Goal: Information Seeking & Learning: Find contact information

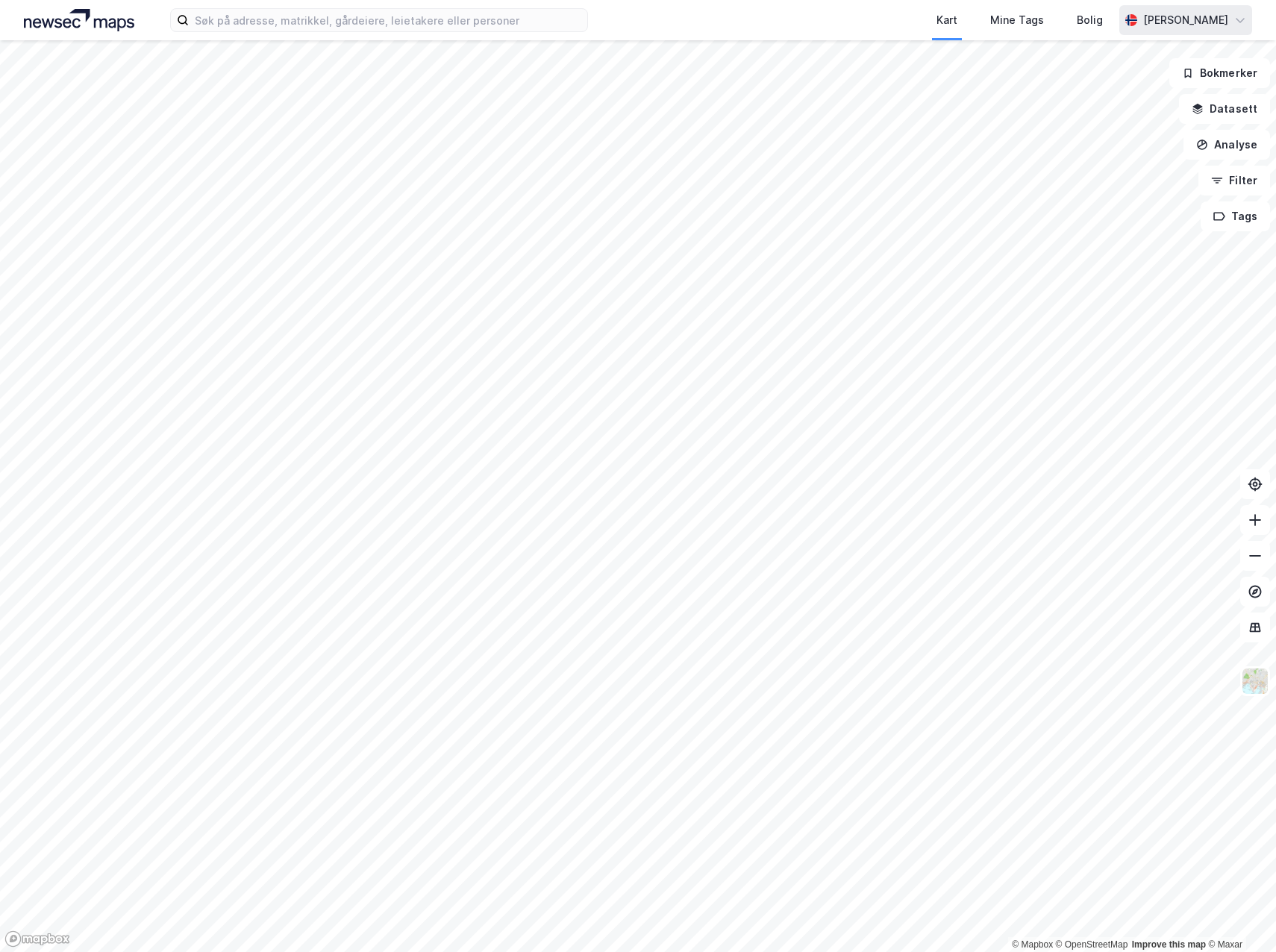
click at [1111, 31] on div "Kart Mine Tags [PERSON_NAME] © Mapbox © OpenStreetMap Improve this map © Maxar …" at bounding box center [638, 476] width 1276 height 952
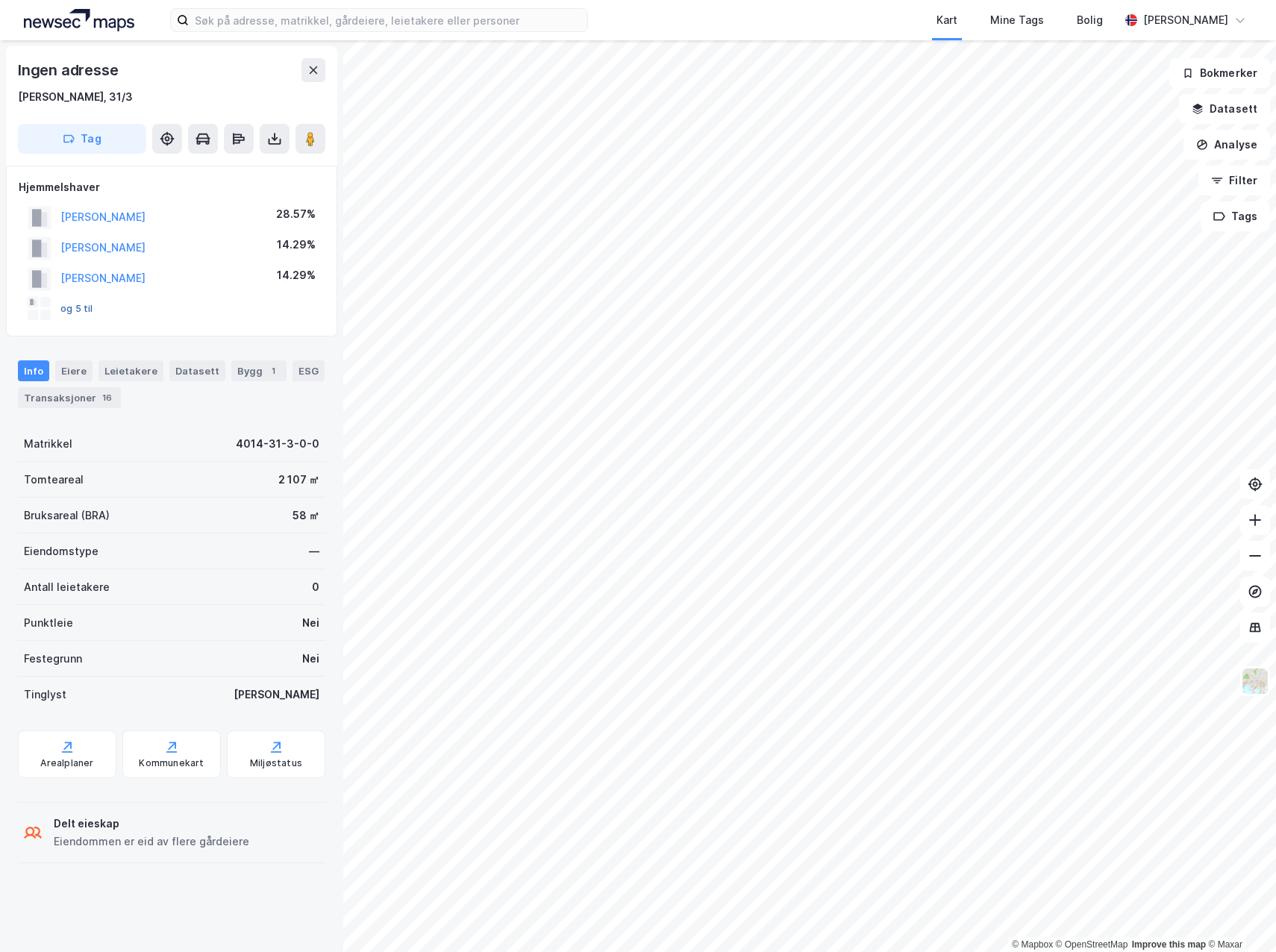
click at [0, 0] on button "og 5 til" at bounding box center [0, 0] width 0 height 0
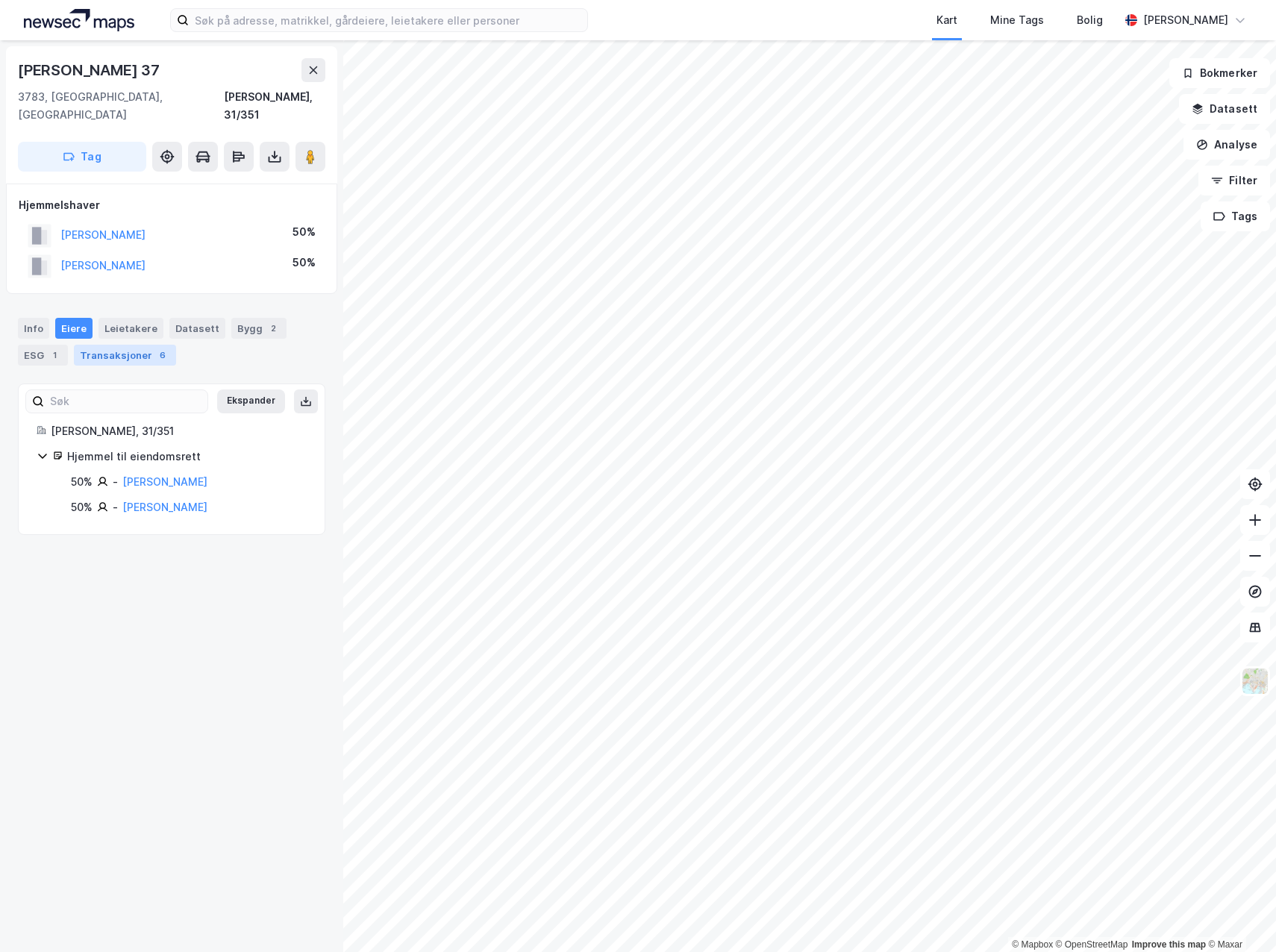
click at [115, 345] on div "Transaksjoner 6" at bounding box center [125, 355] width 102 height 21
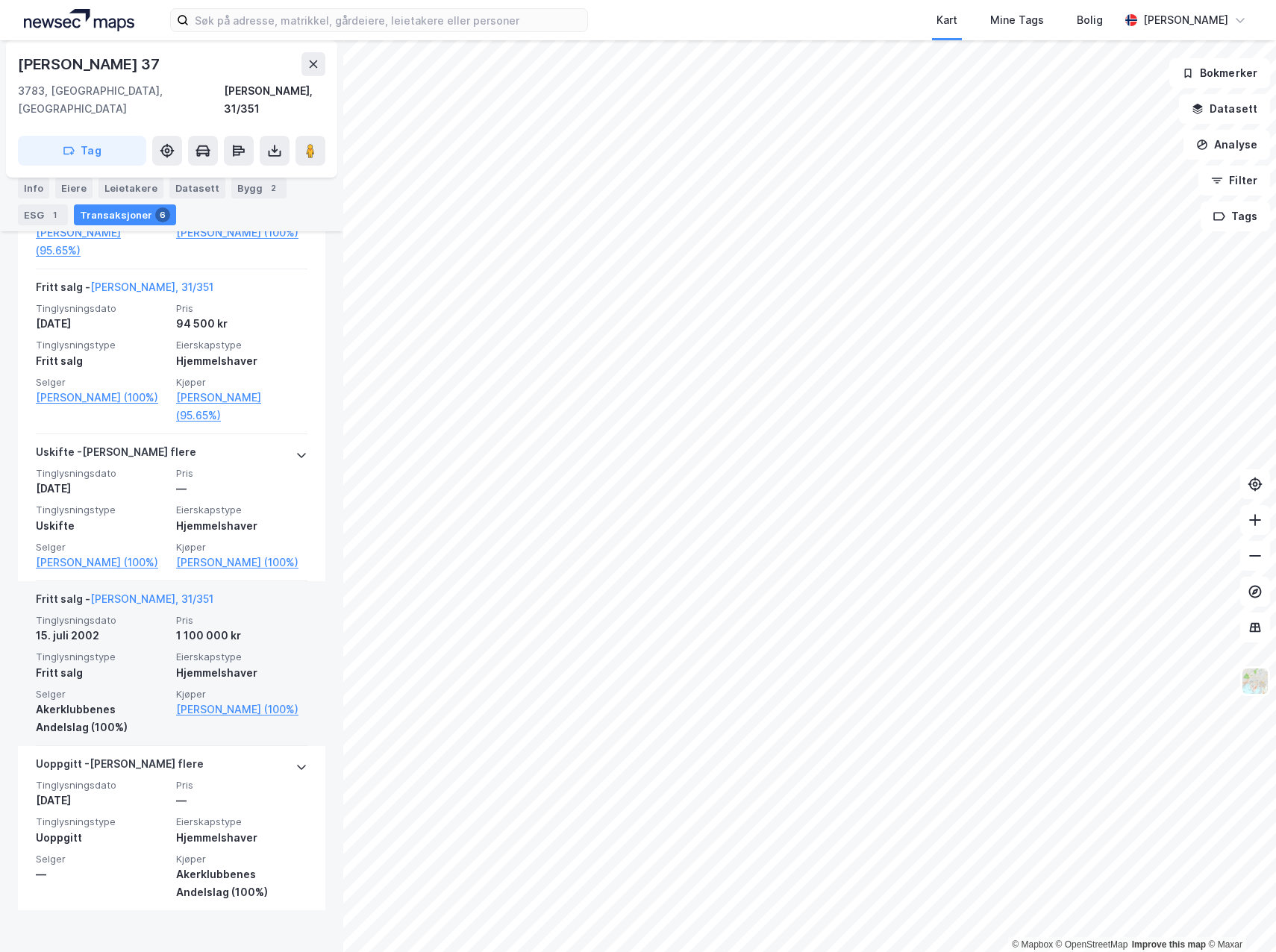
scroll to position [717, 0]
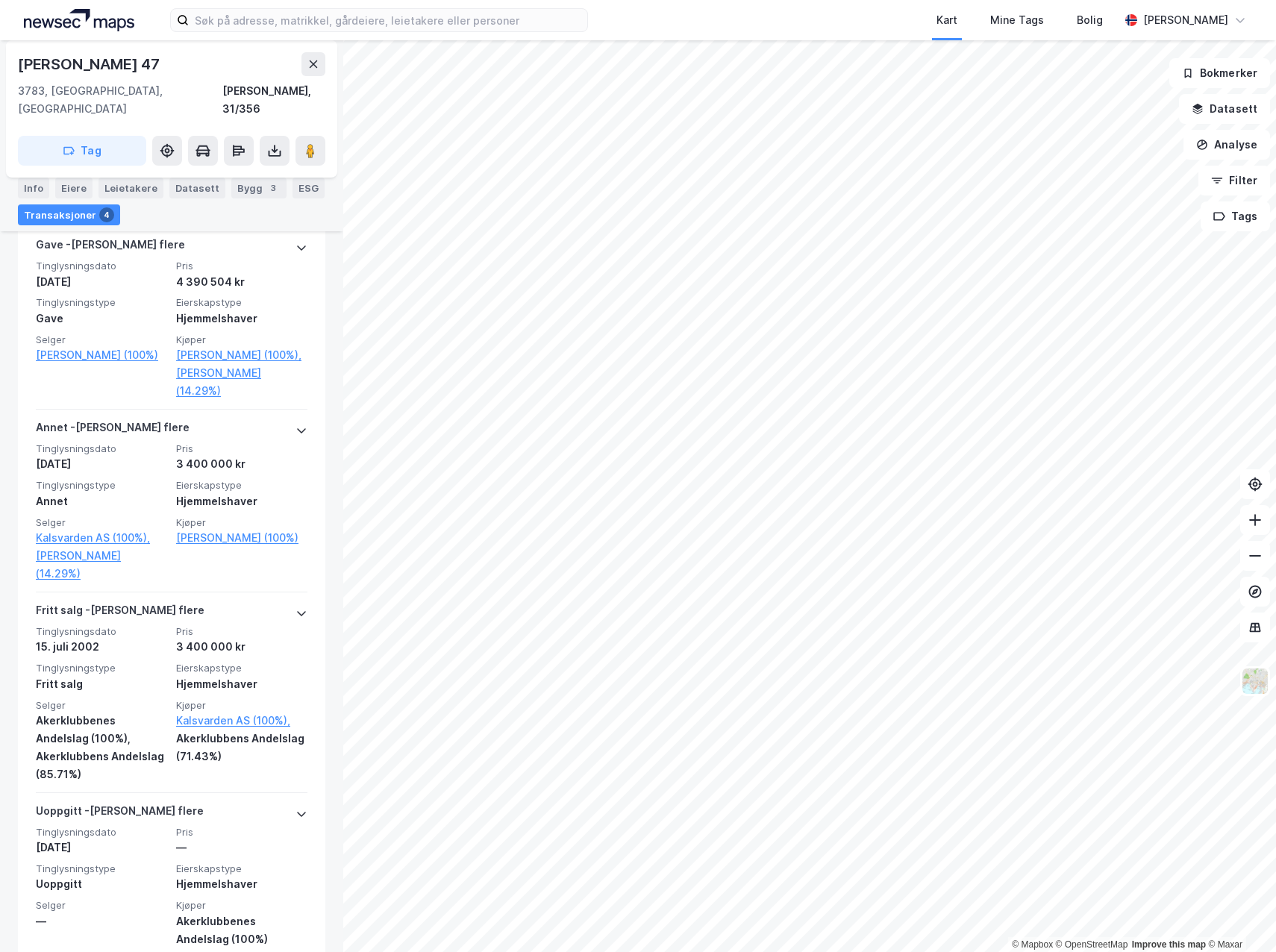
scroll to position [411, 0]
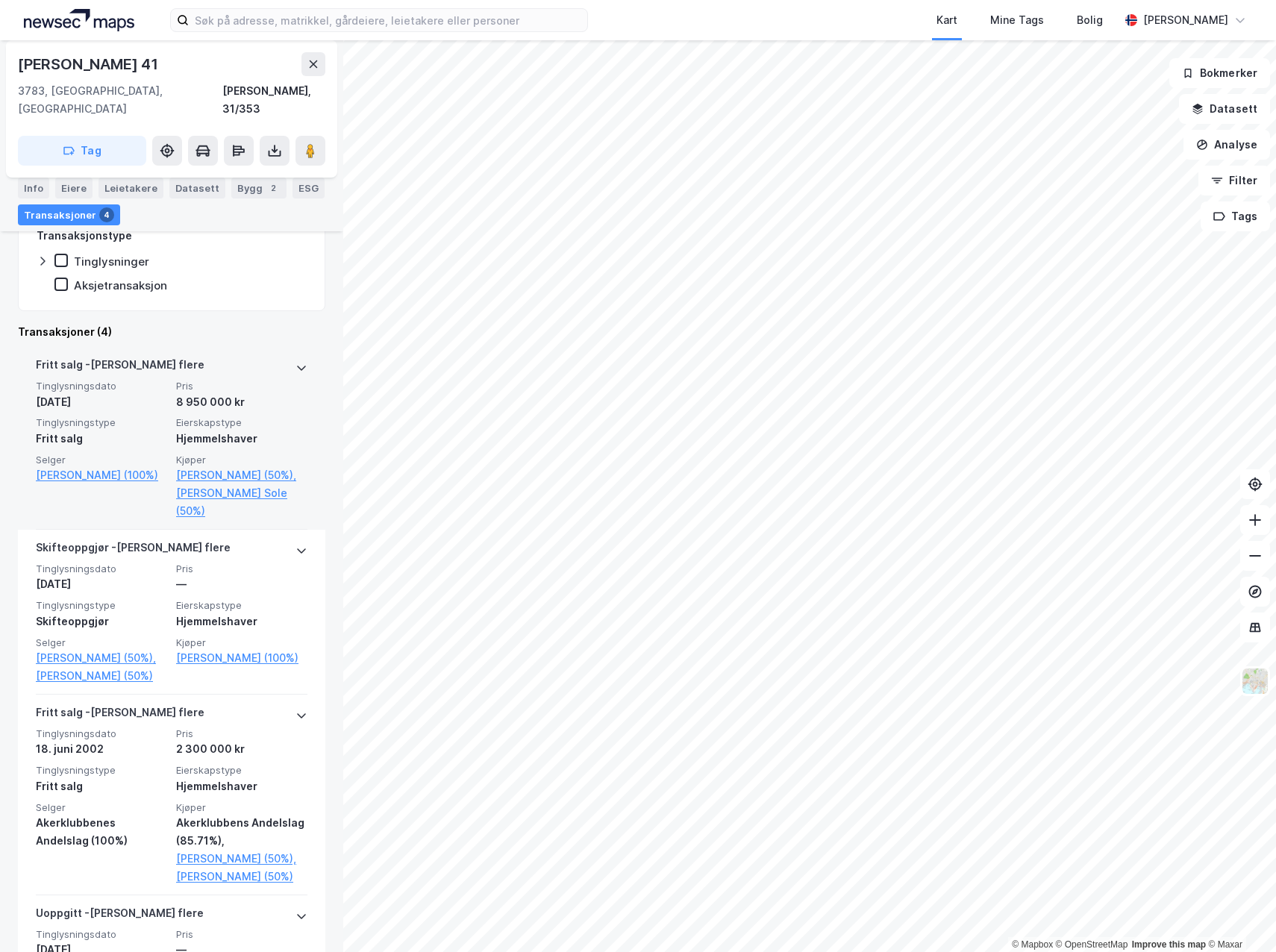
scroll to position [299, 0]
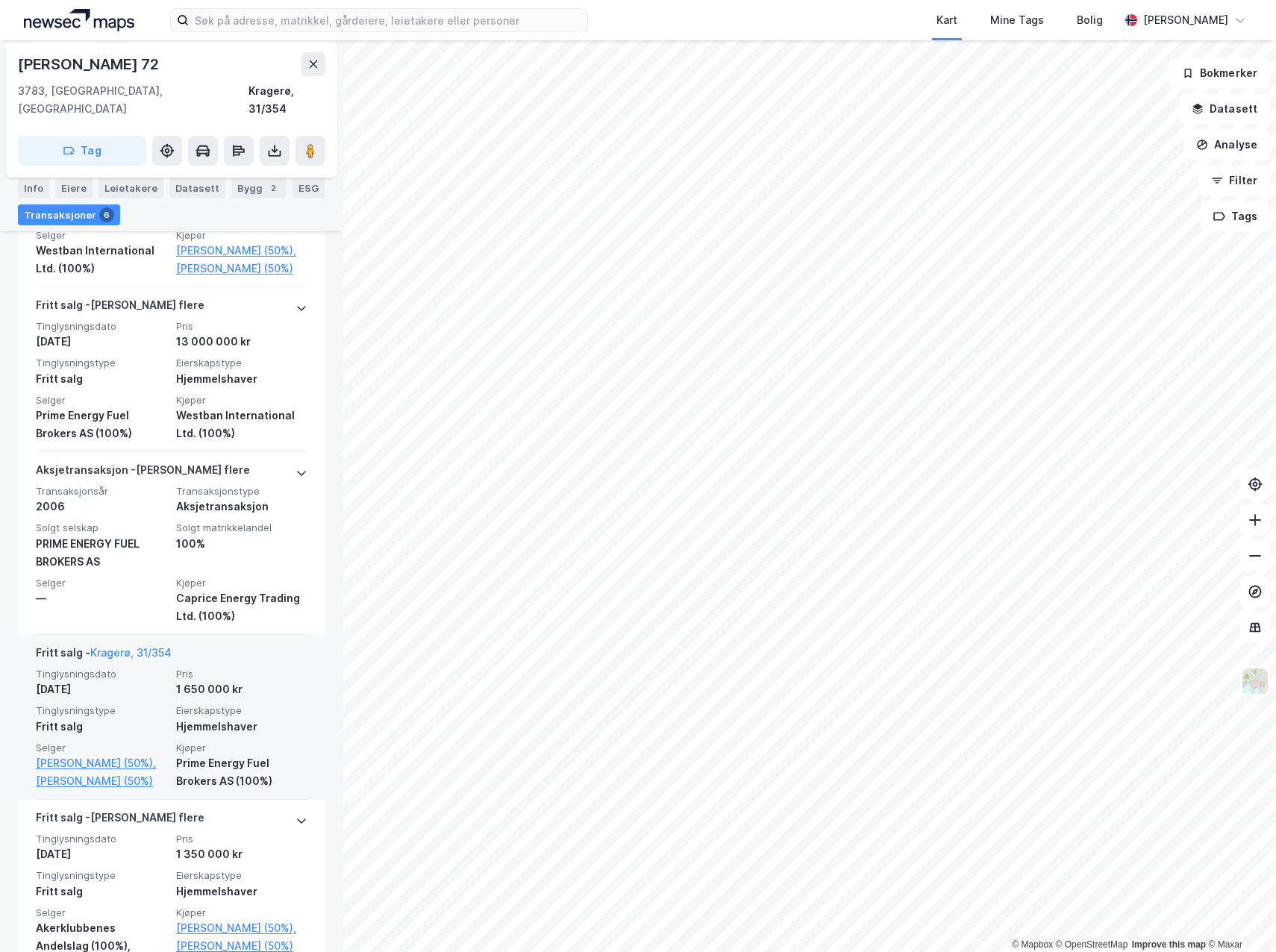
scroll to position [597, 0]
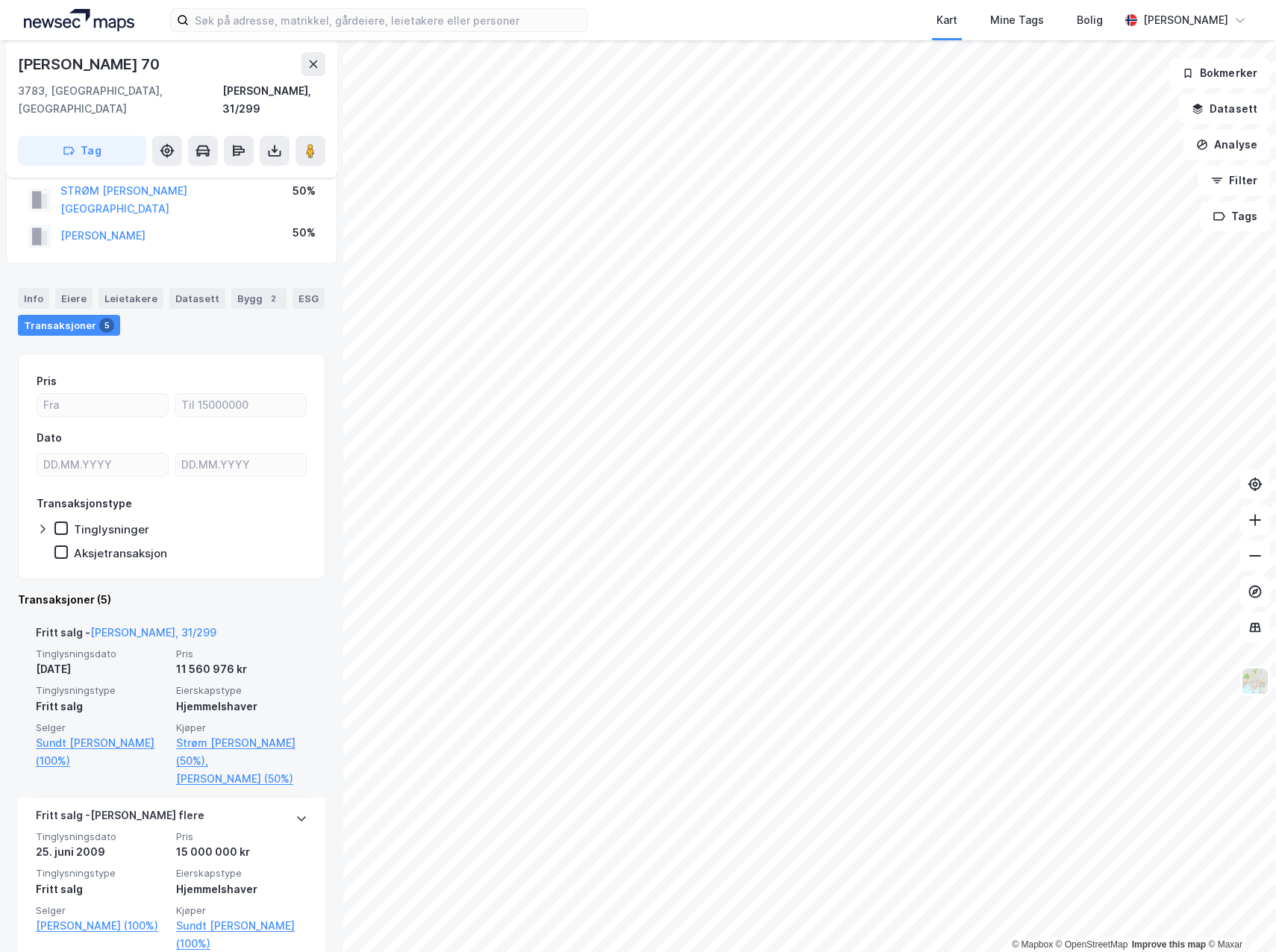
scroll to position [74, 0]
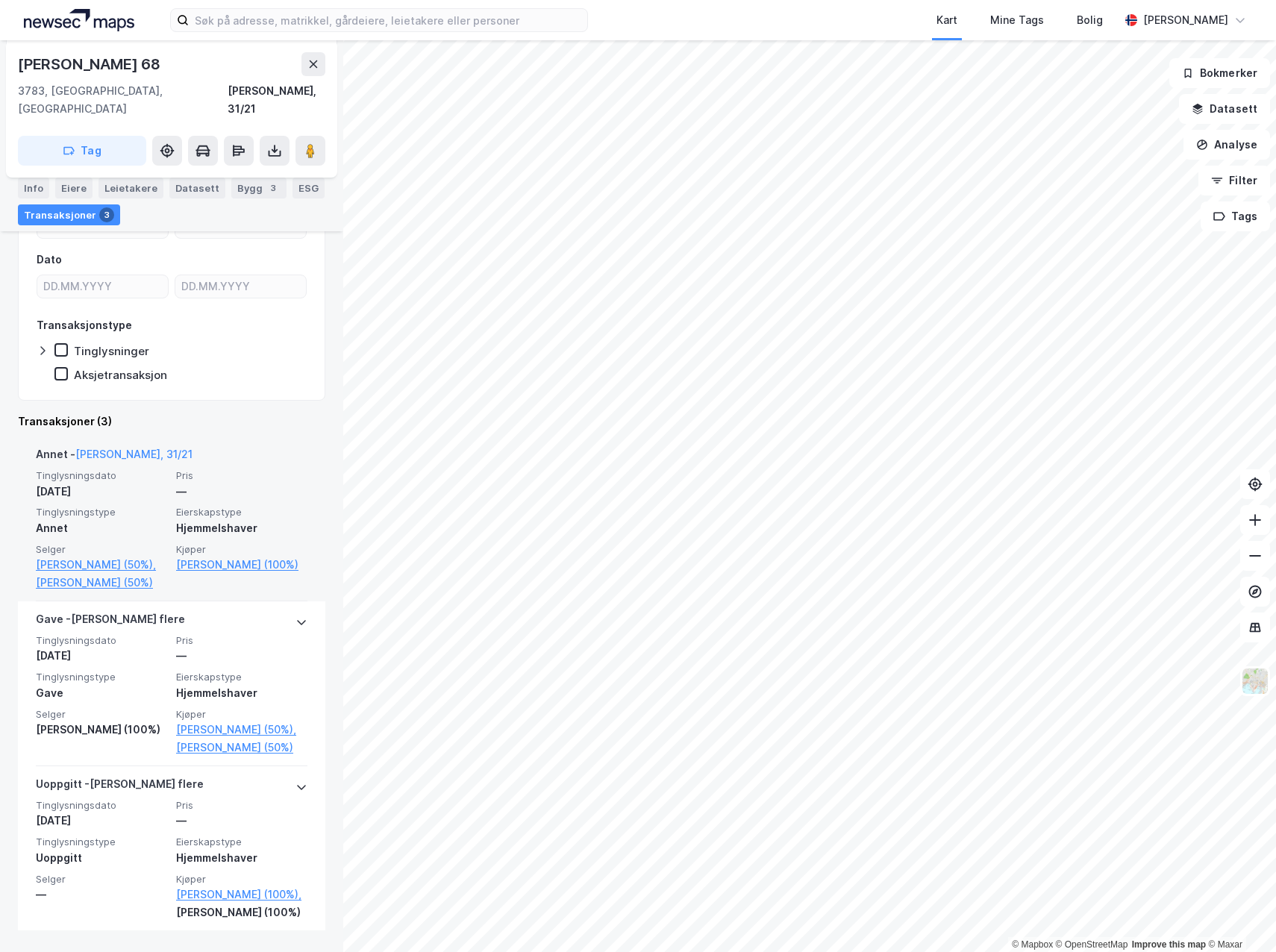
scroll to position [192, 0]
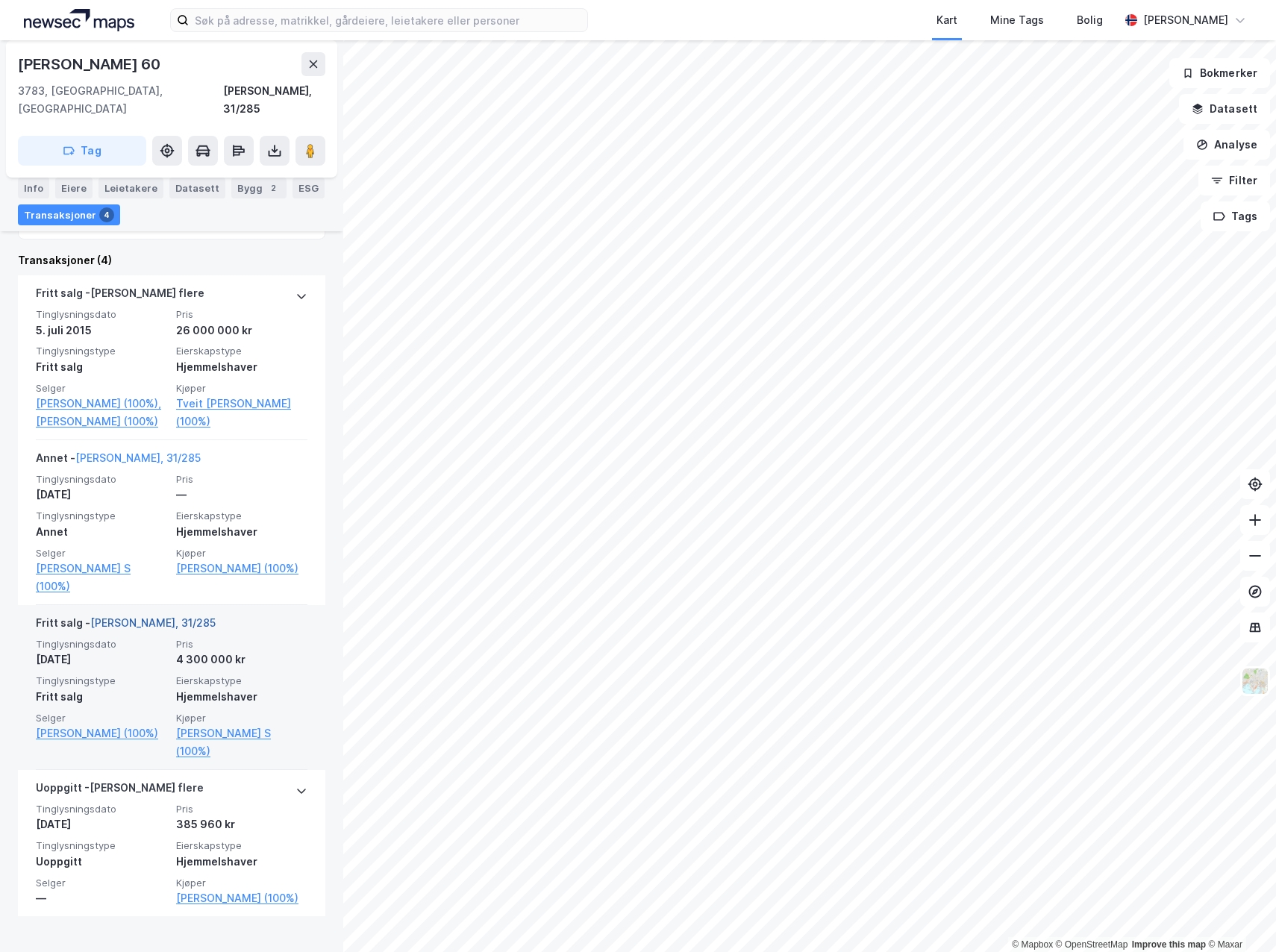
scroll to position [356, 0]
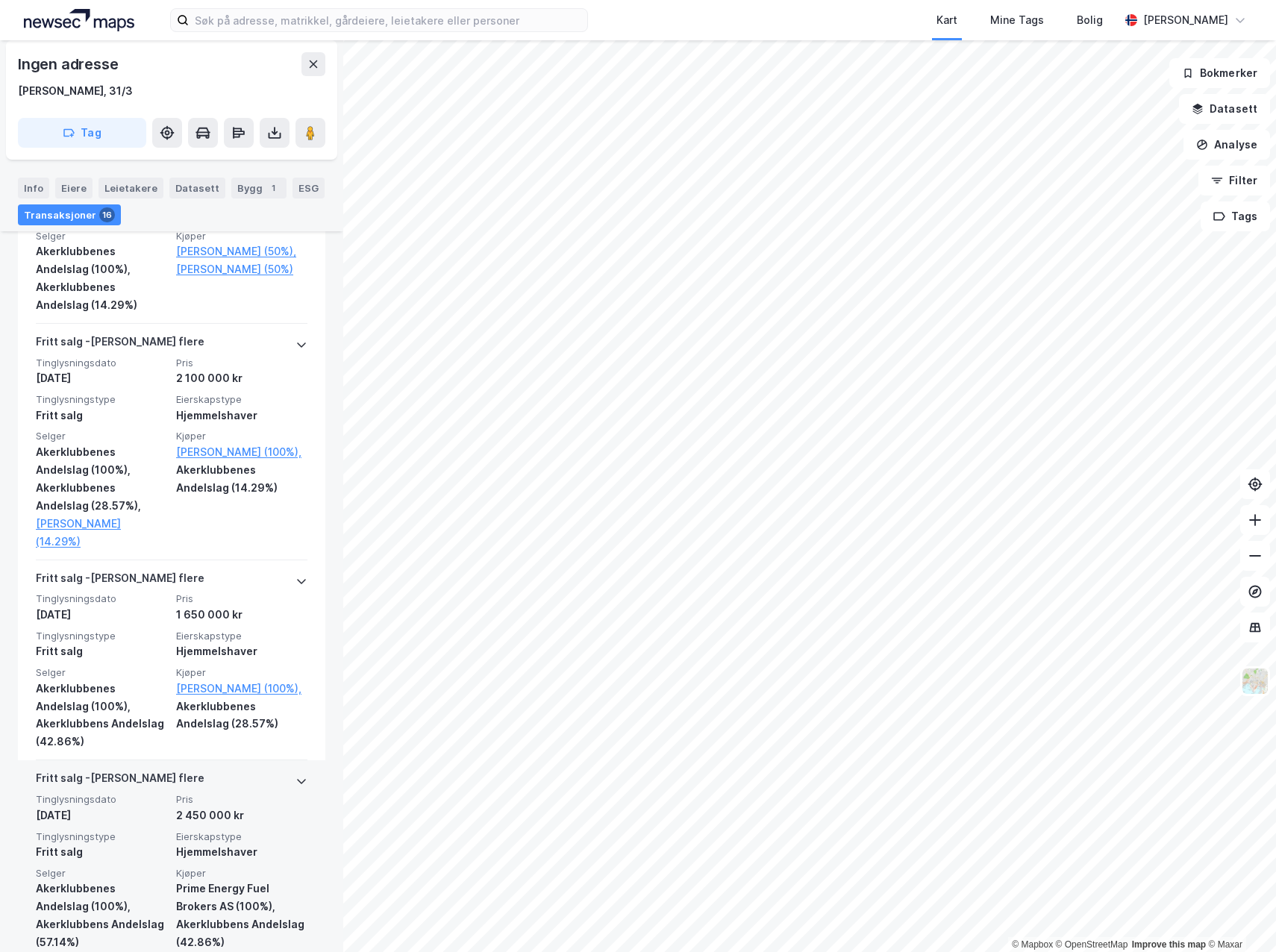
scroll to position [2088, 0]
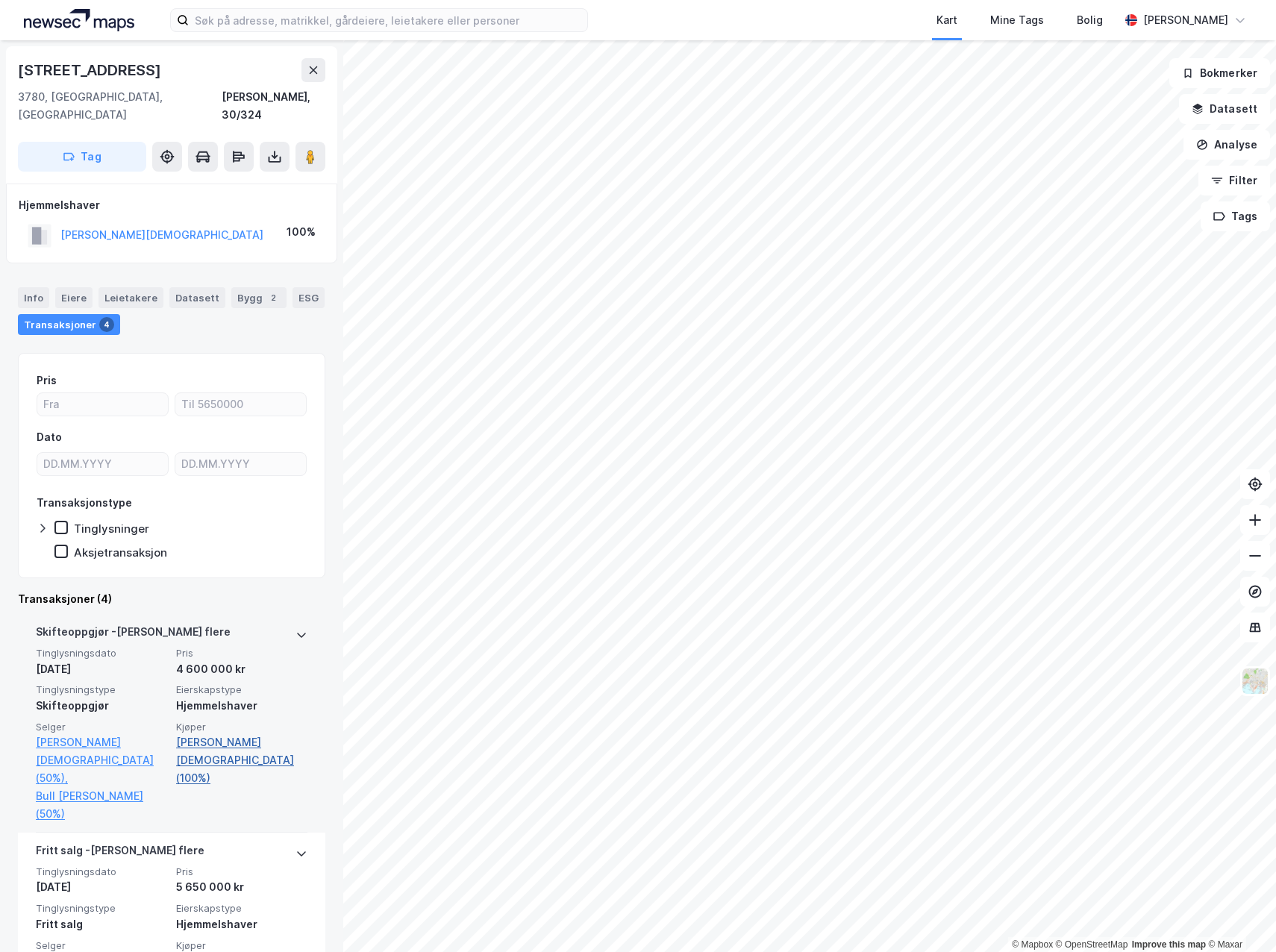
click at [209, 733] on link "[PERSON_NAME][DEMOGRAPHIC_DATA] (100%)" at bounding box center [241, 760] width 131 height 54
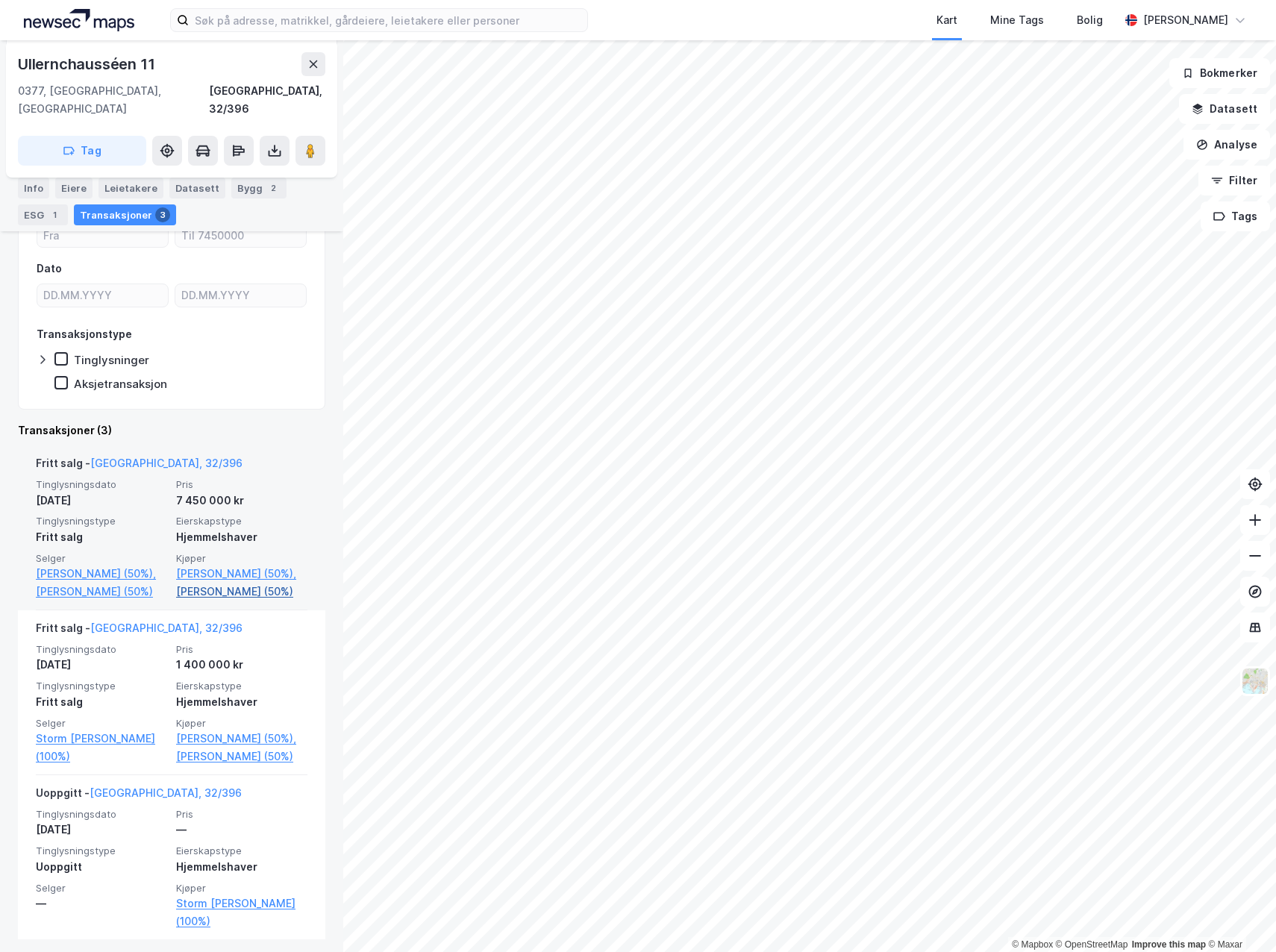
scroll to position [224, 0]
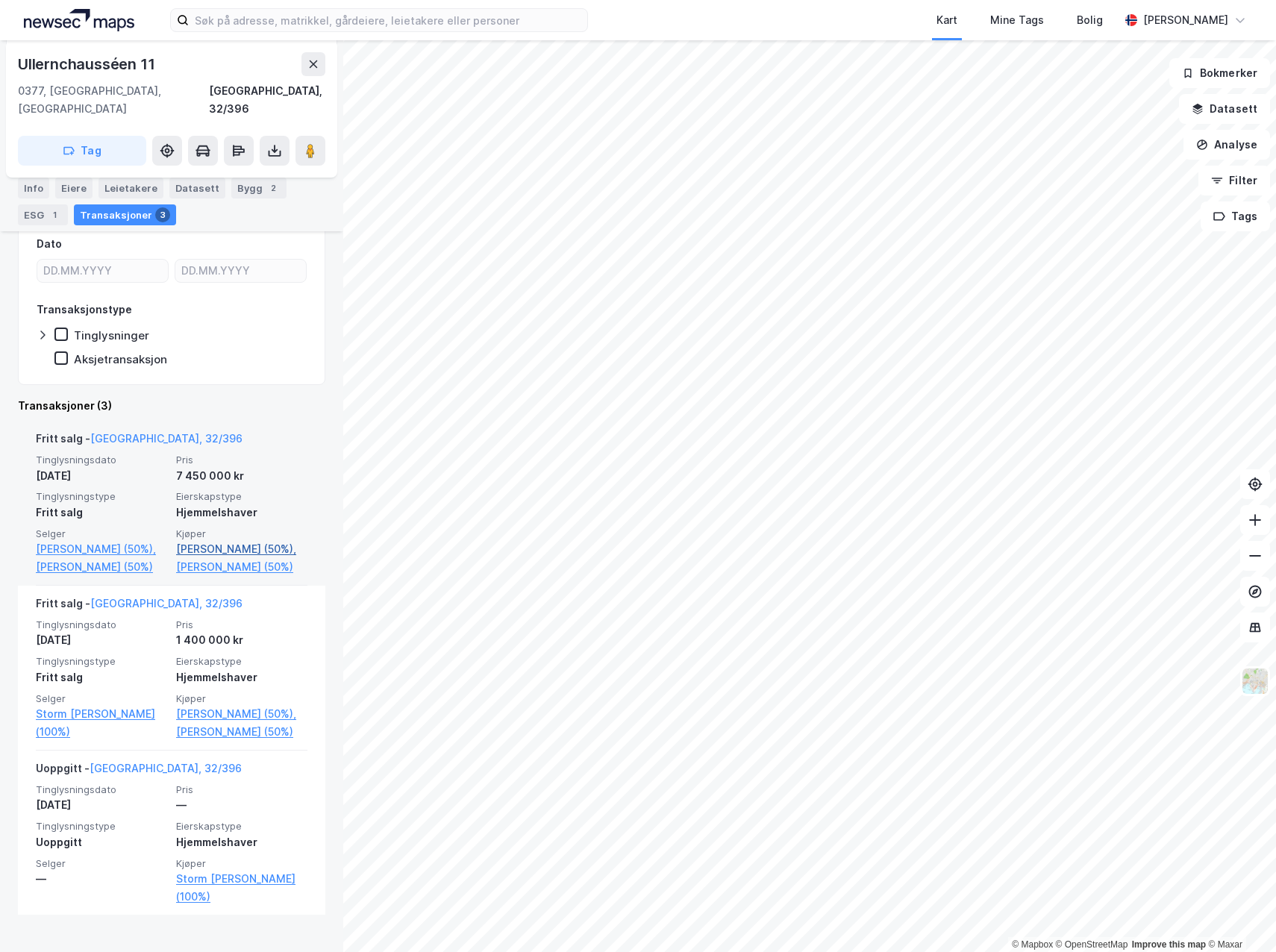
click at [232, 540] on link "[PERSON_NAME] (50%)," at bounding box center [241, 549] width 131 height 18
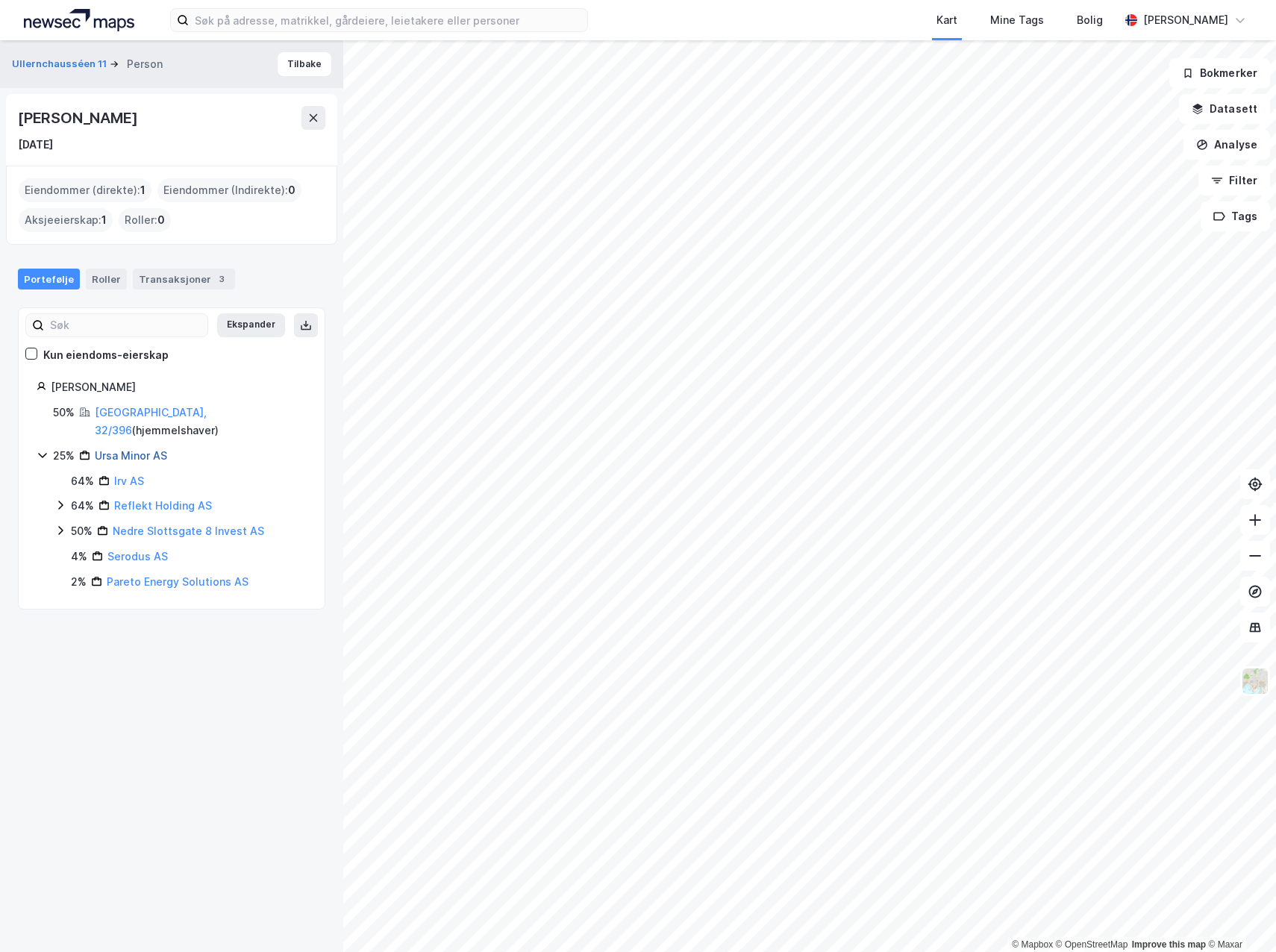
click at [138, 449] on link "Ursa Minor AS" at bounding box center [131, 455] width 73 height 13
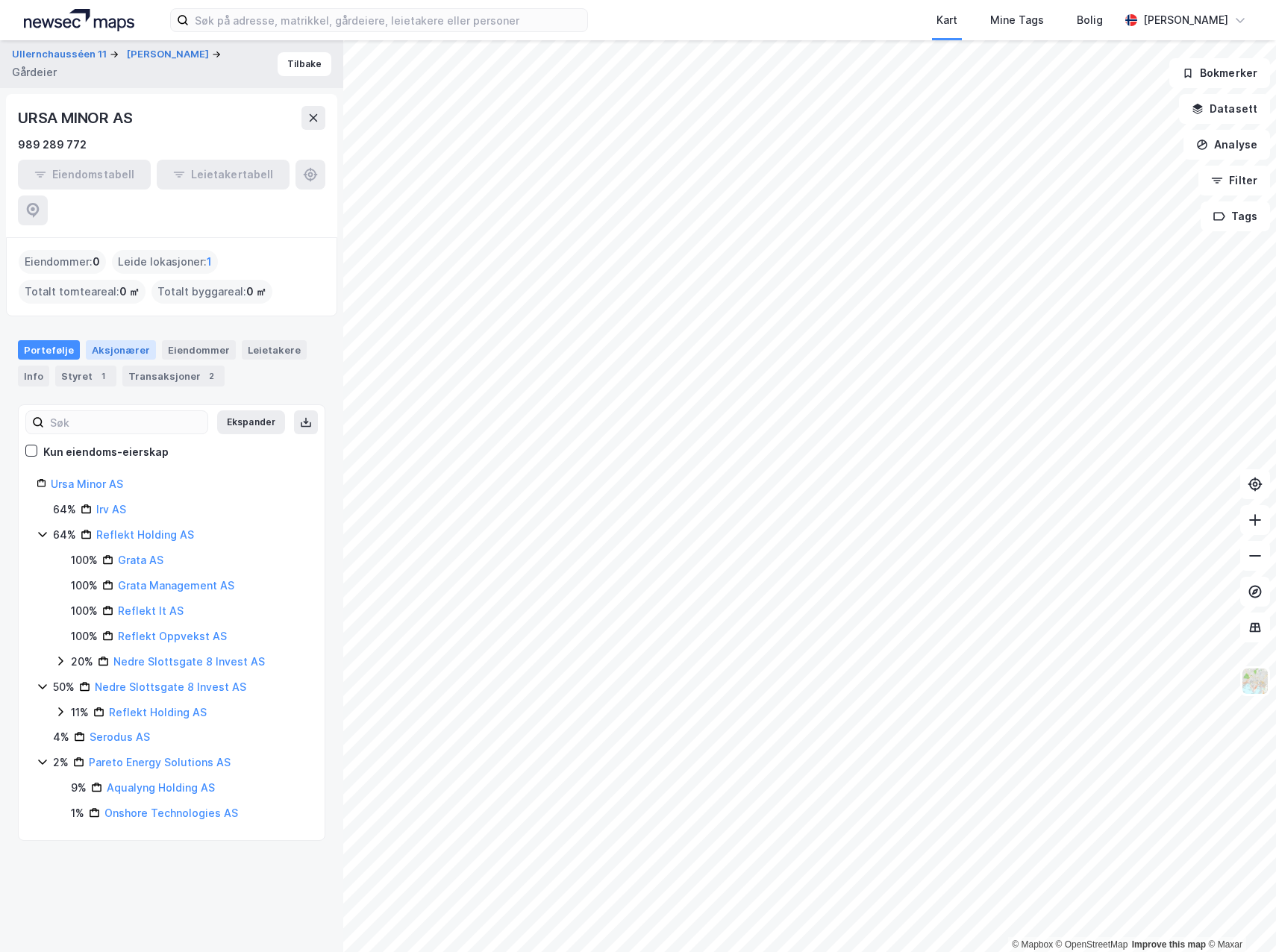
click at [109, 340] on div "Aksjonærer" at bounding box center [121, 350] width 70 height 19
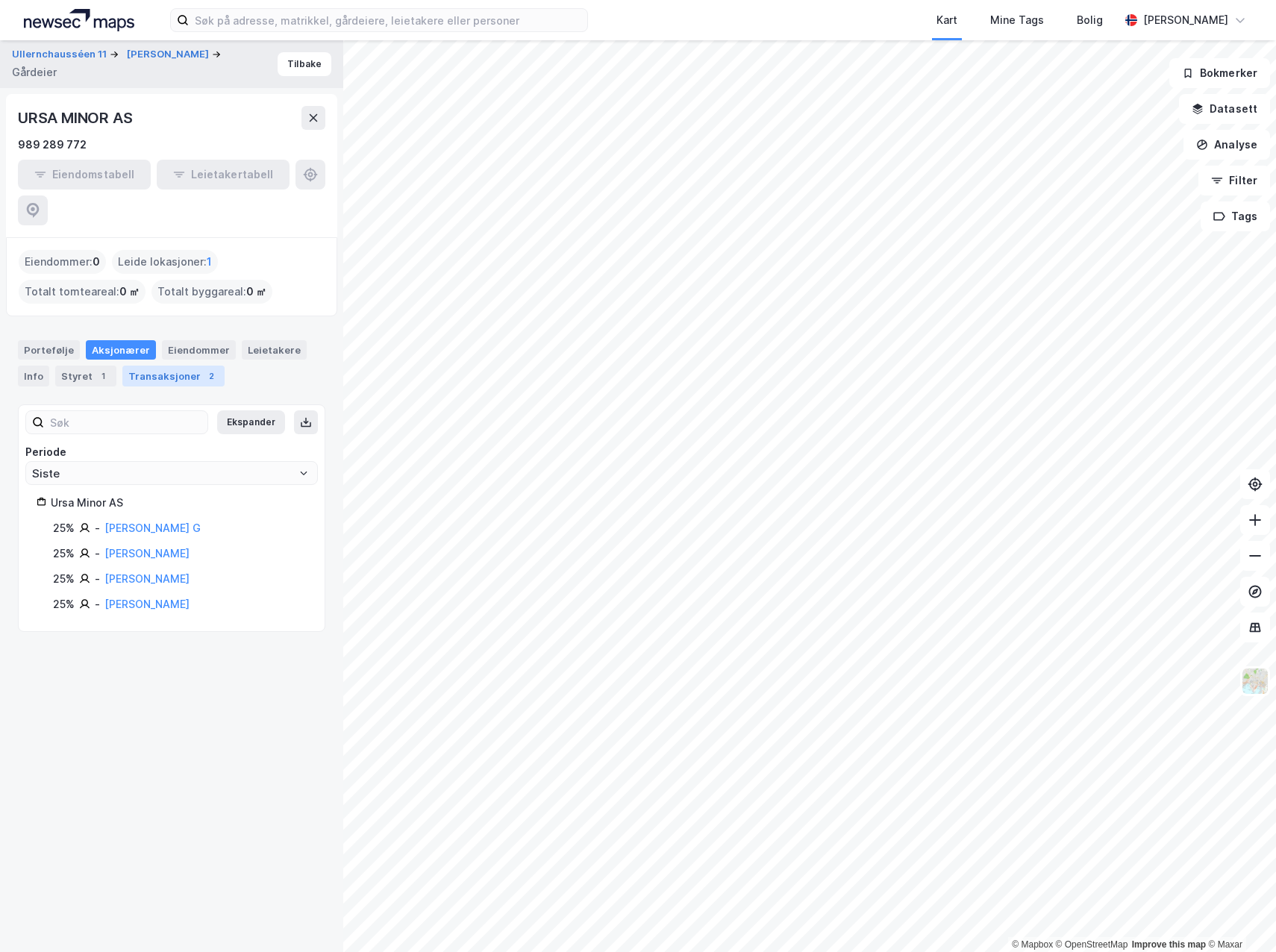
click at [173, 366] on div "Transaksjoner 2" at bounding box center [173, 376] width 102 height 21
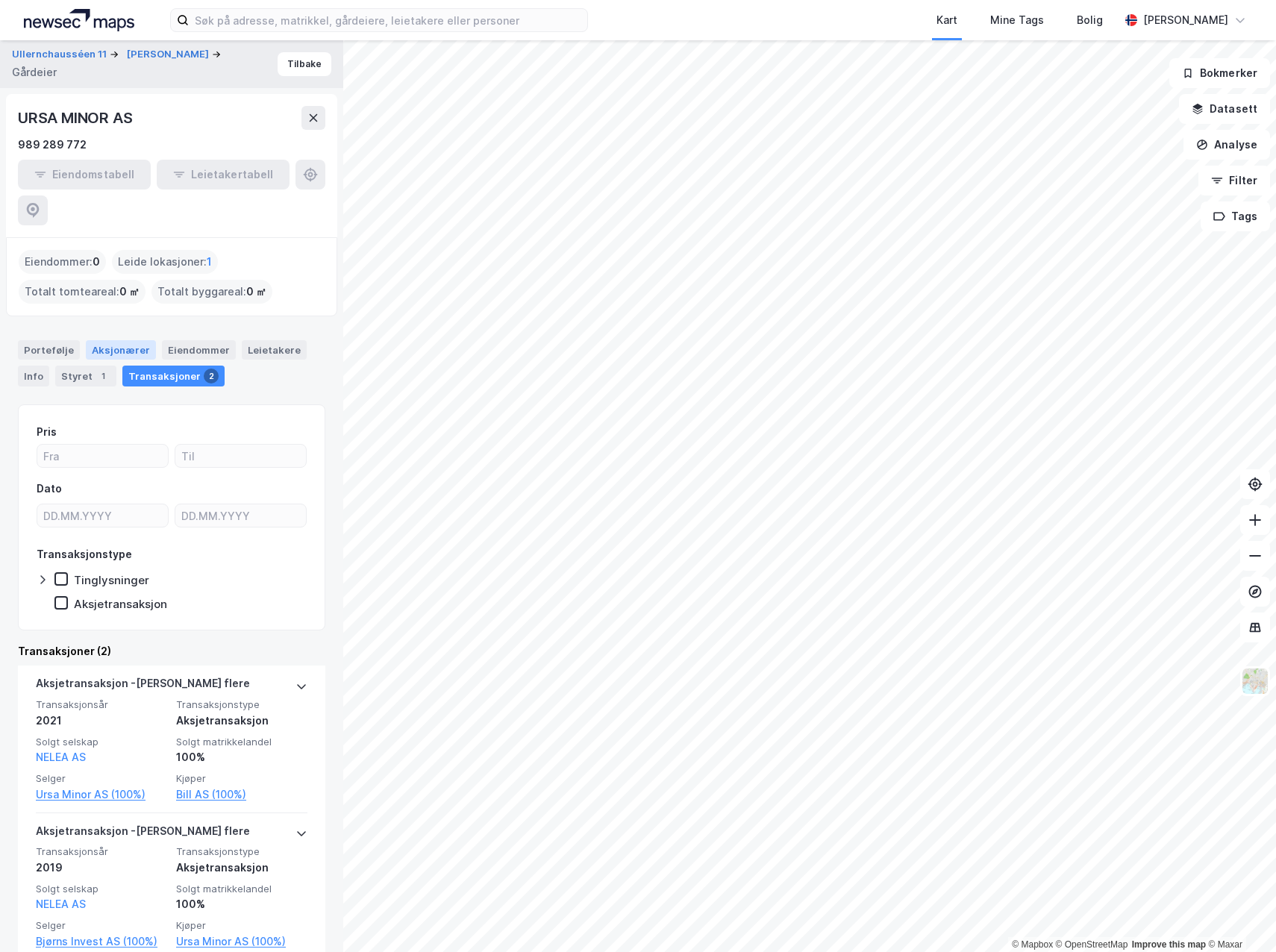
click at [100, 340] on div "Aksjonærer" at bounding box center [121, 350] width 70 height 19
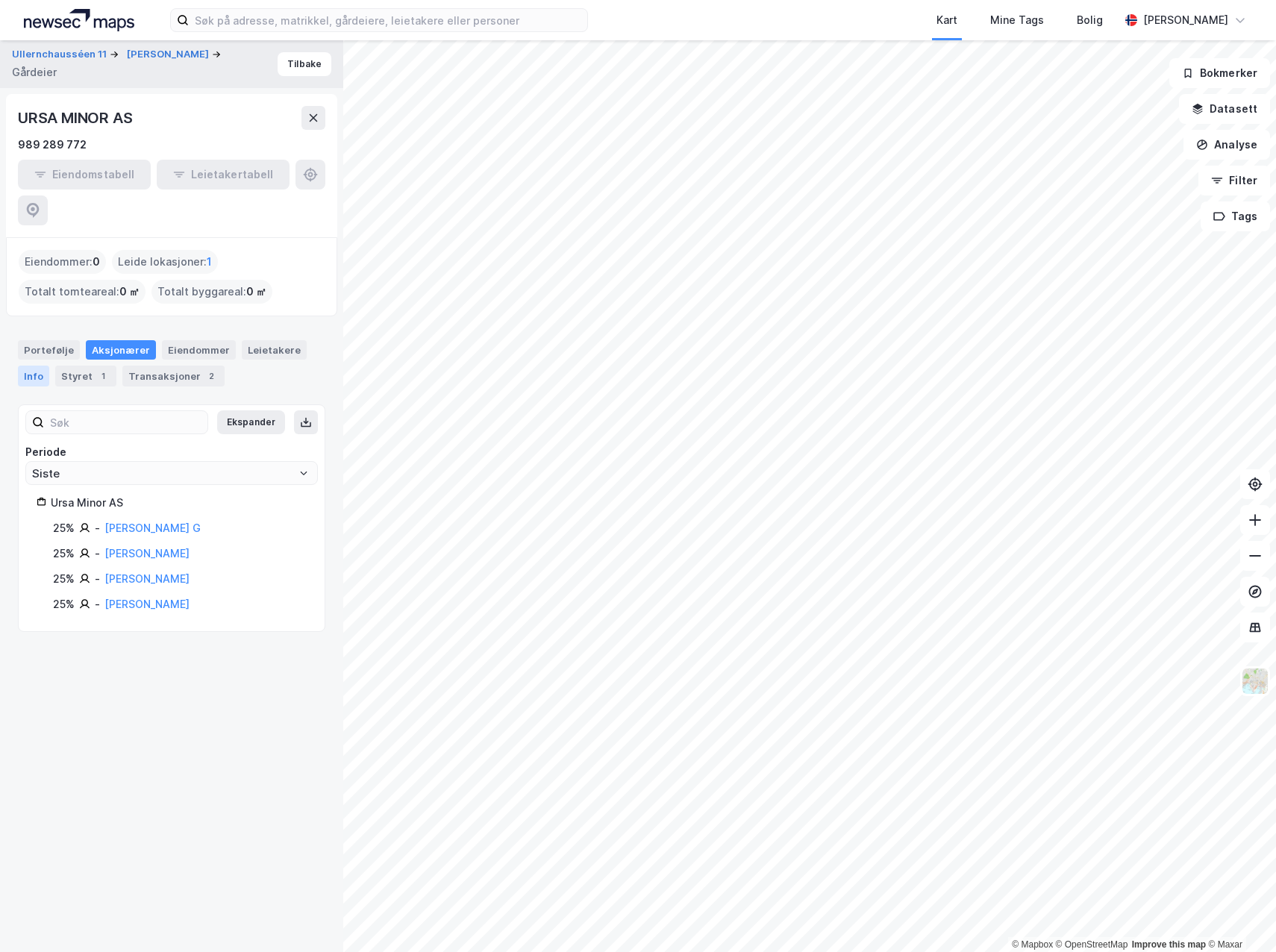
click at [22, 366] on div "Info" at bounding box center [33, 376] width 31 height 21
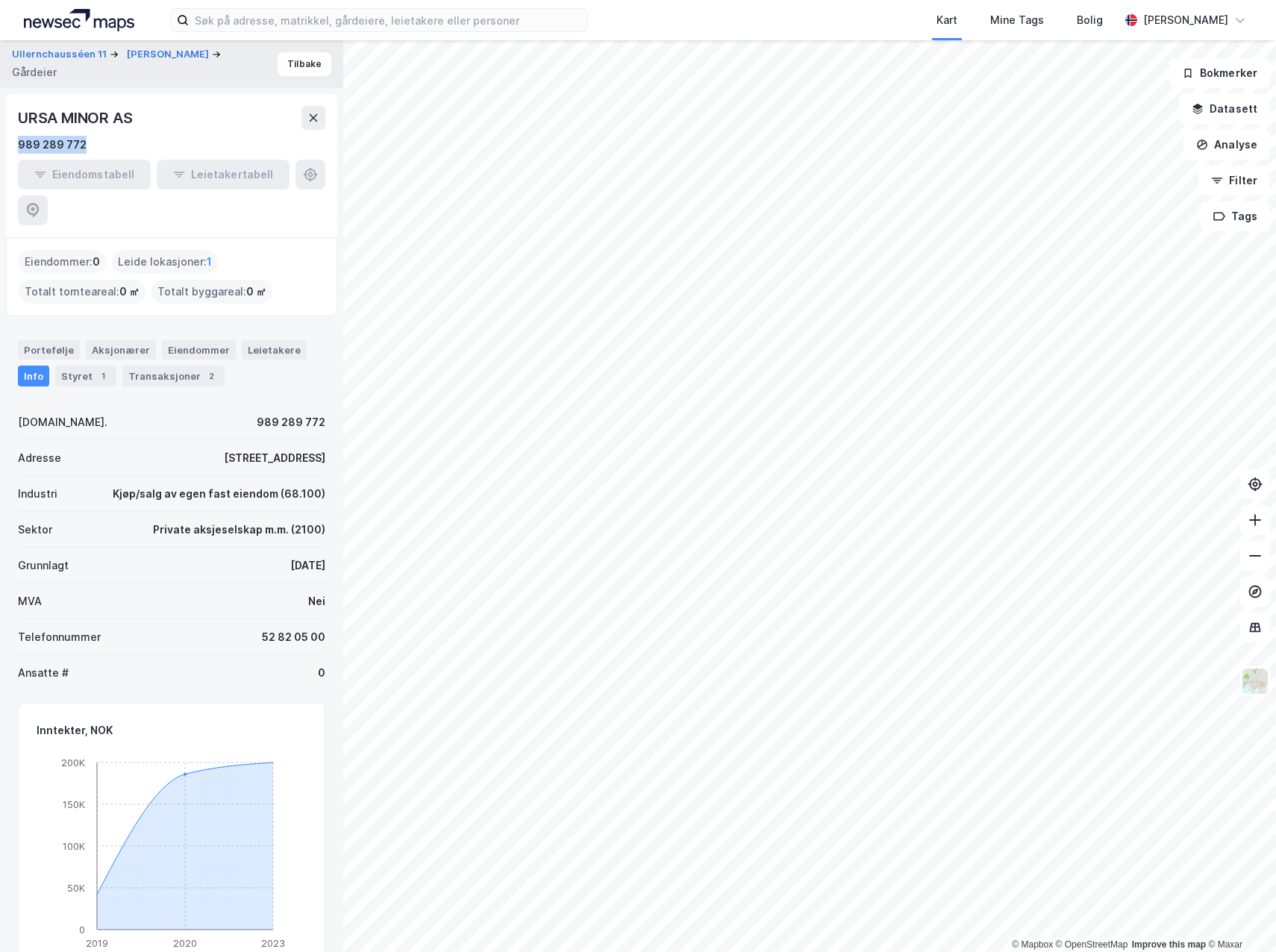
drag, startPoint x: 106, startPoint y: 146, endPoint x: 17, endPoint y: 145, distance: 89.0
click at [17, 145] on div "URSA MINOR AS 989 289 772 Eiendomstabell Leietakertabell" at bounding box center [171, 165] width 332 height 143
drag, startPoint x: 17, startPoint y: 145, endPoint x: 25, endPoint y: 144, distance: 8.1
copy div "989 289 772"
